Goal: Information Seeking & Learning: Learn about a topic

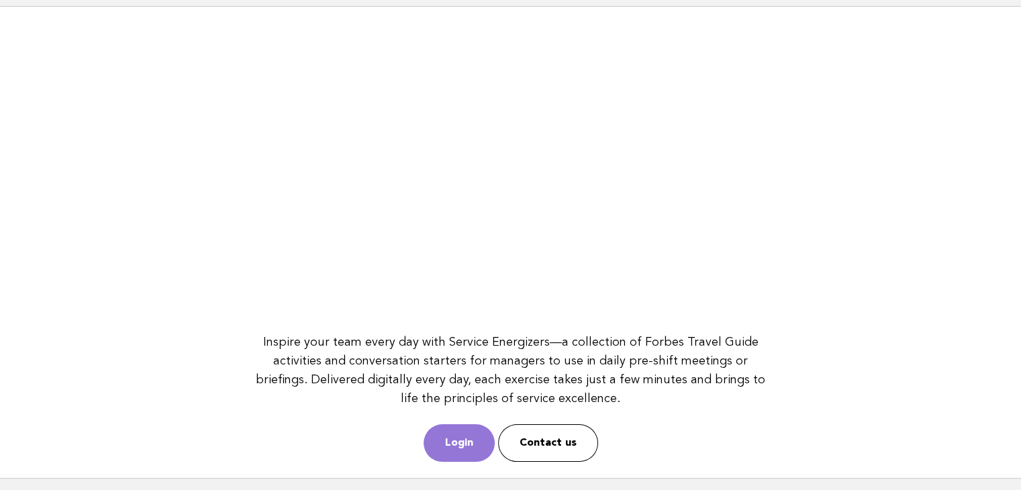
scroll to position [173, 0]
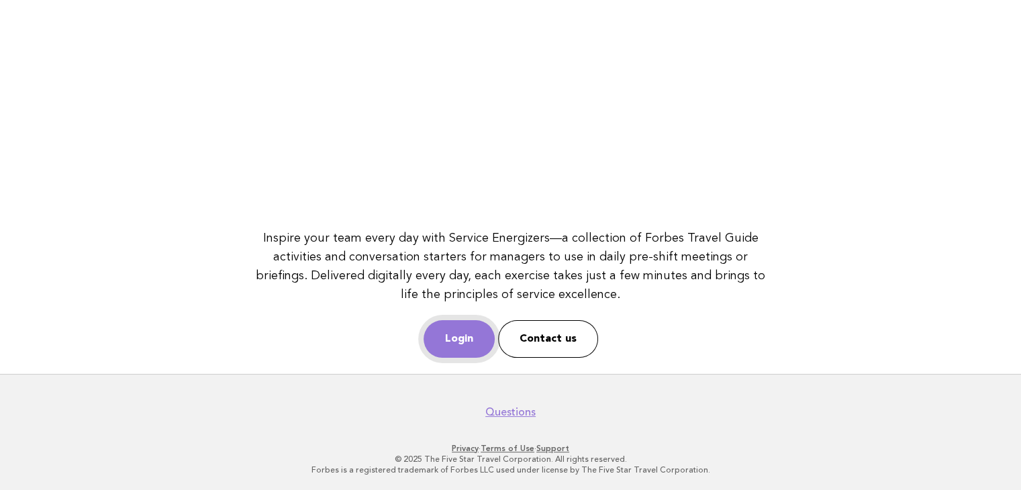
click at [471, 323] on link "Login" at bounding box center [458, 339] width 71 height 38
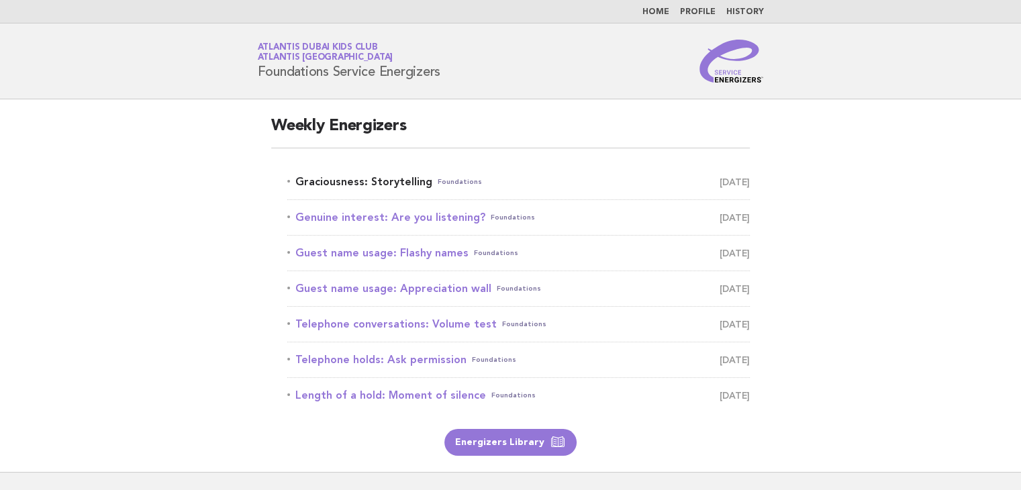
click at [360, 176] on link "Graciousness: Storytelling Foundations [DATE]" at bounding box center [518, 181] width 462 height 19
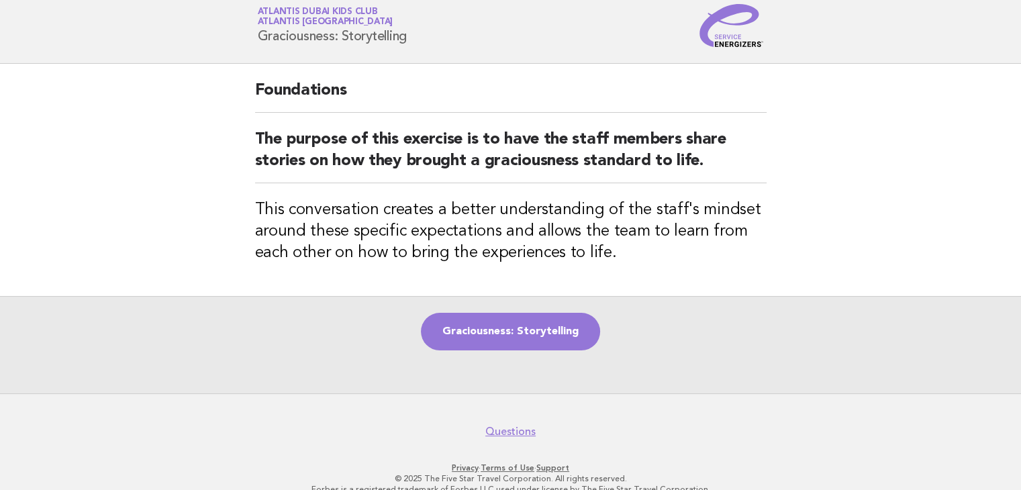
scroll to position [56, 0]
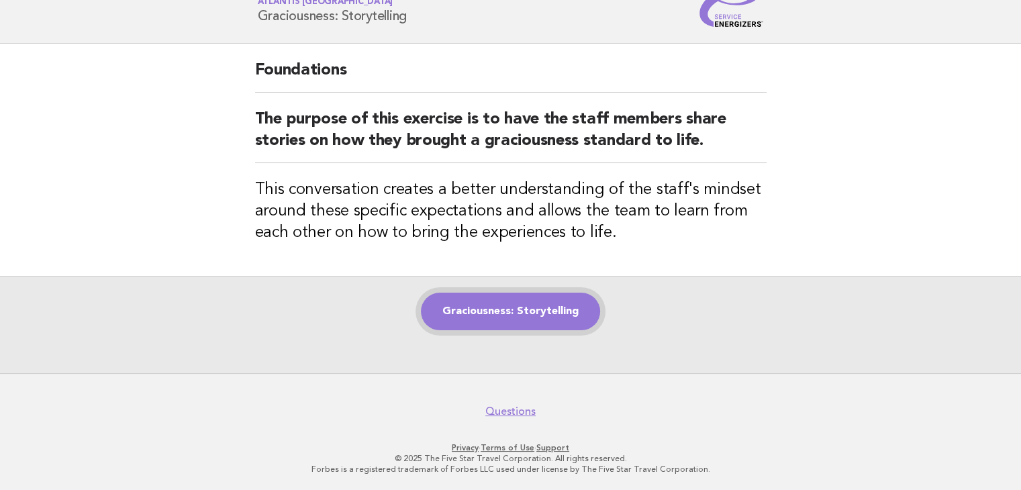
click at [546, 307] on link "Graciousness: Storytelling" at bounding box center [510, 312] width 179 height 38
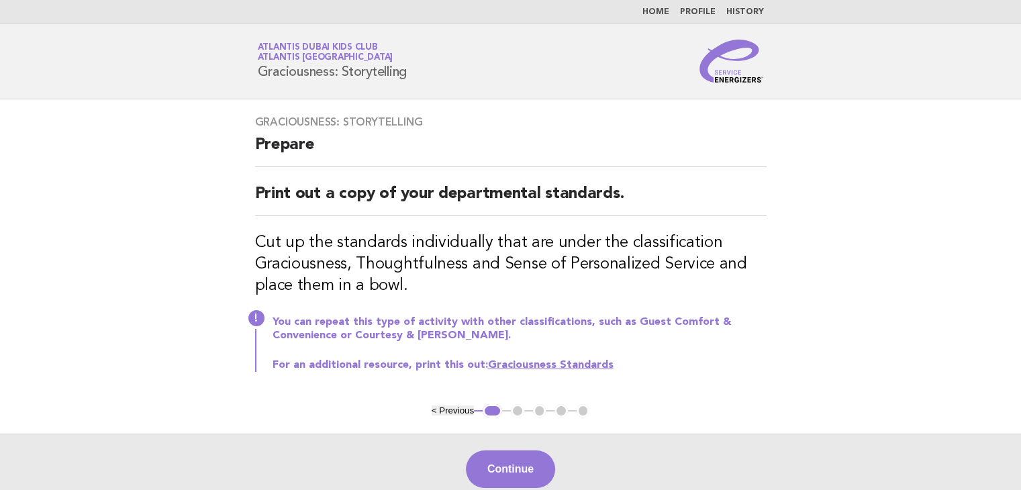
click at [529, 361] on link "Graciousness Standards" at bounding box center [550, 365] width 125 height 11
click at [499, 462] on button "Continue" at bounding box center [510, 469] width 89 height 38
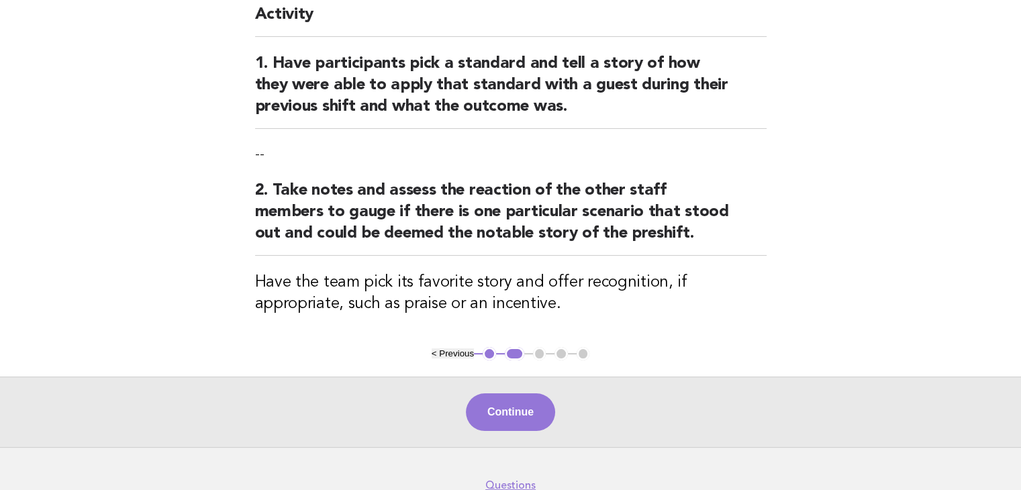
scroll to position [134, 0]
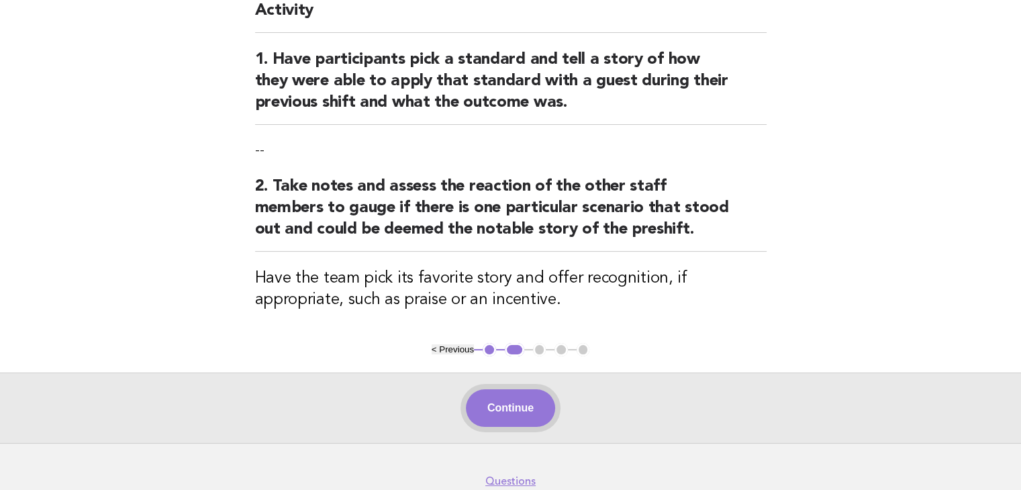
click at [509, 406] on button "Continue" at bounding box center [510, 408] width 89 height 38
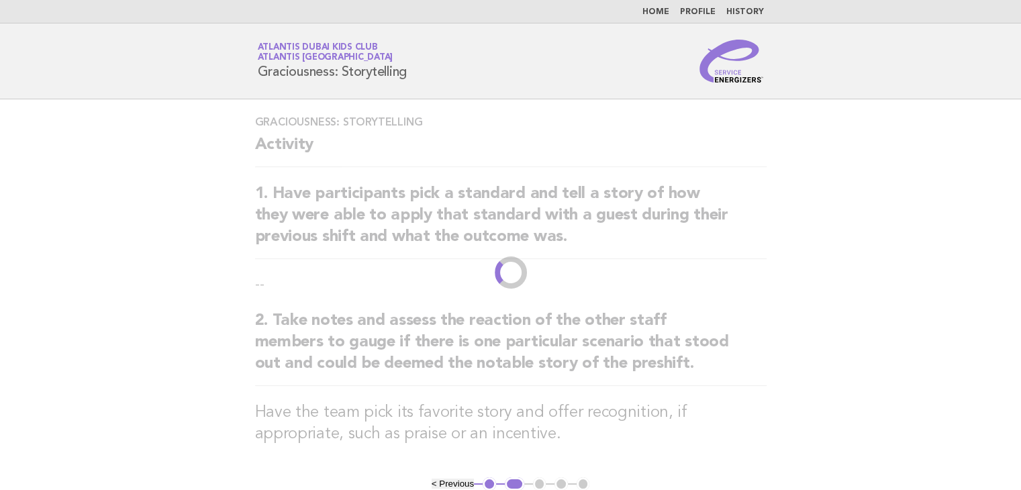
scroll to position [0, 0]
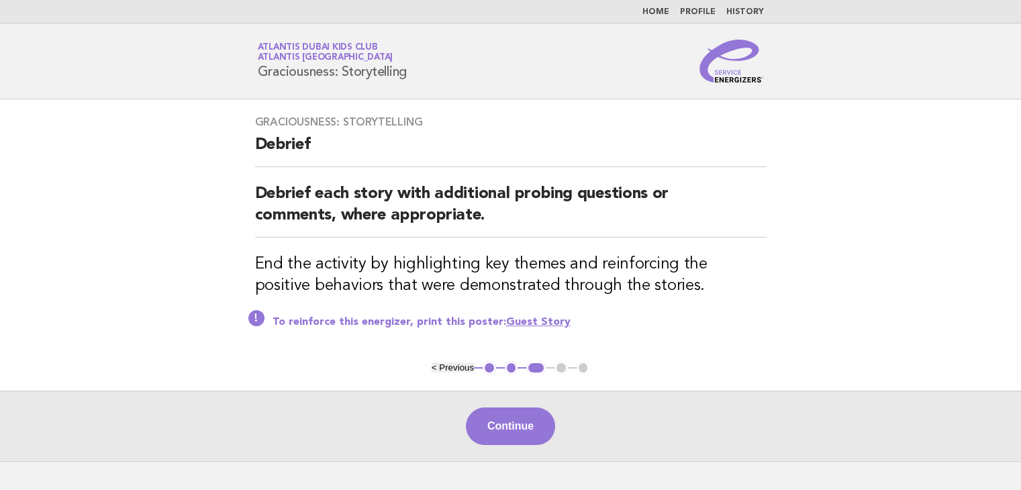
click at [518, 322] on link "Guest Story" at bounding box center [538, 322] width 64 height 11
click at [456, 368] on button "< Previous" at bounding box center [452, 367] width 42 height 10
